Goal: Transaction & Acquisition: Purchase product/service

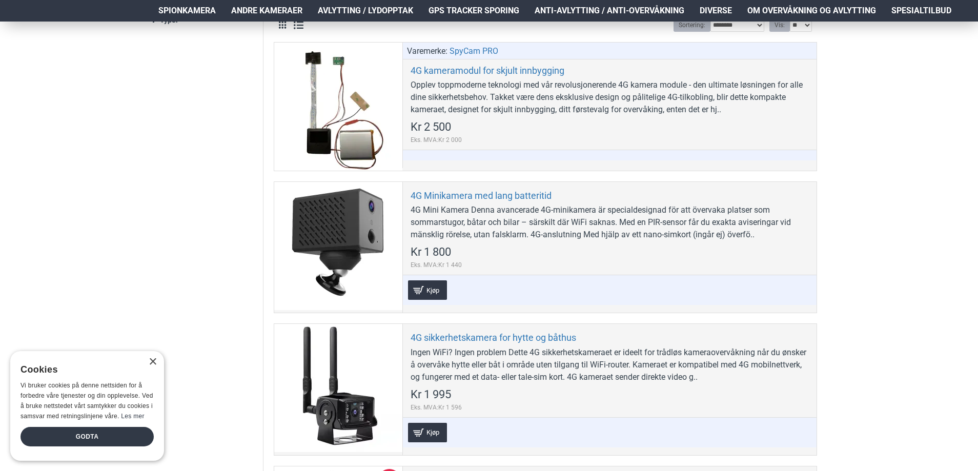
scroll to position [359, 0]
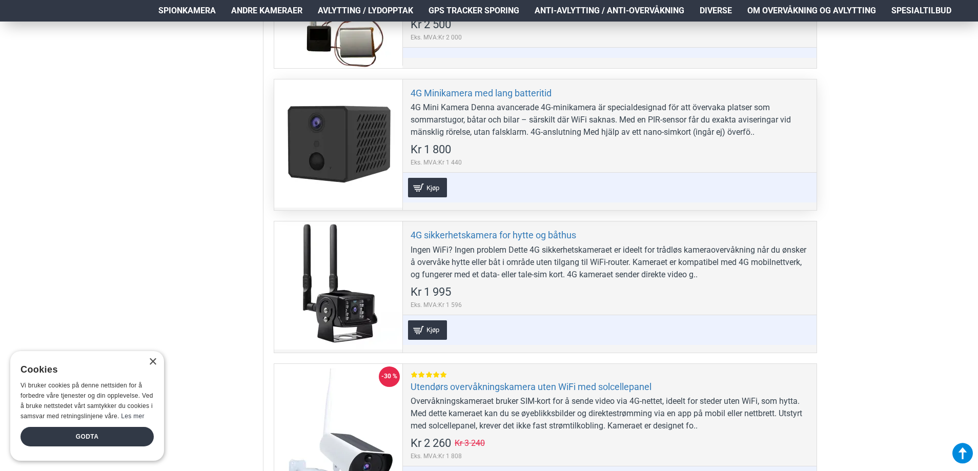
click at [574, 118] on div "4G Mini Kamera Denna avancerade 4G-minikamera är specialdesignad för att överva…" at bounding box center [610, 120] width 398 height 37
click at [489, 93] on link "4G Minikamera med lang batteritid" at bounding box center [481, 93] width 141 height 12
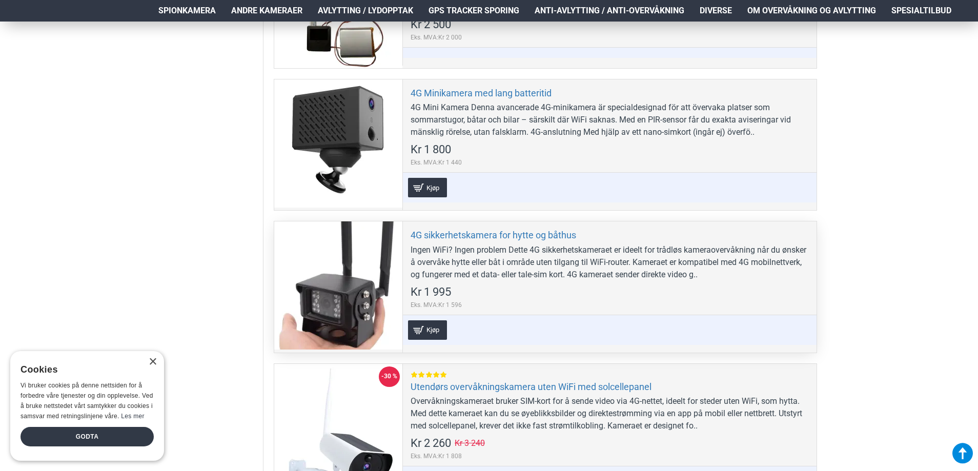
scroll to position [256, 0]
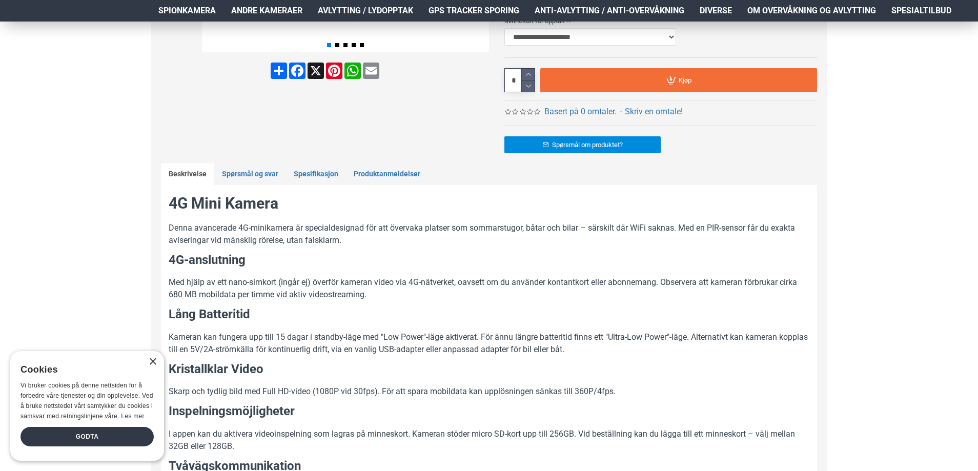
scroll to position [461, 0]
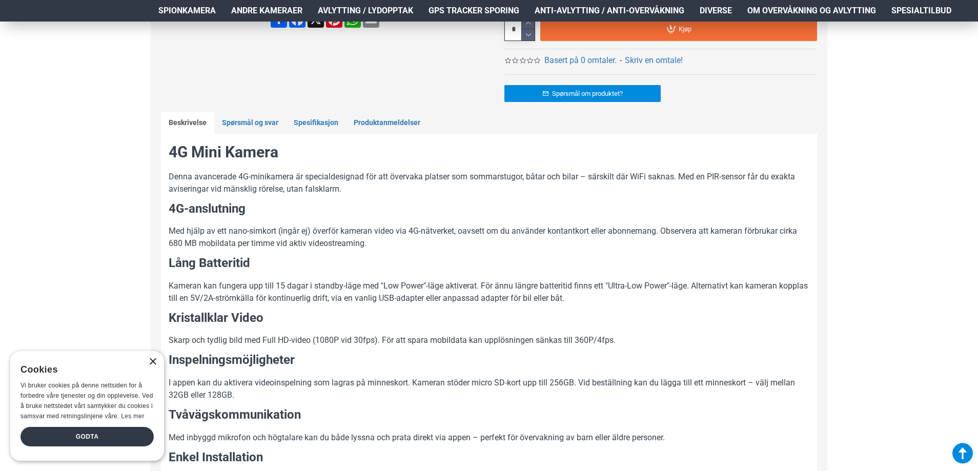
click at [153, 361] on div "×" at bounding box center [153, 362] width 8 height 8
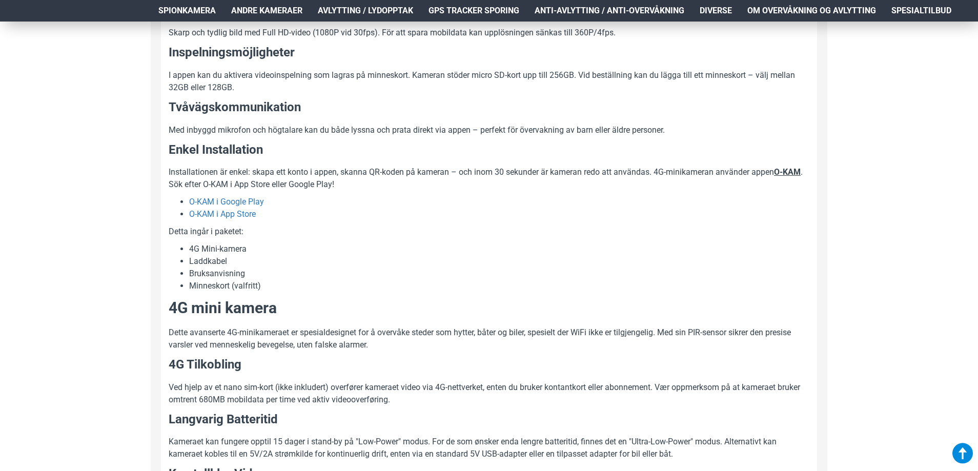
scroll to position [872, 0]
